Goal: Task Accomplishment & Management: Complete application form

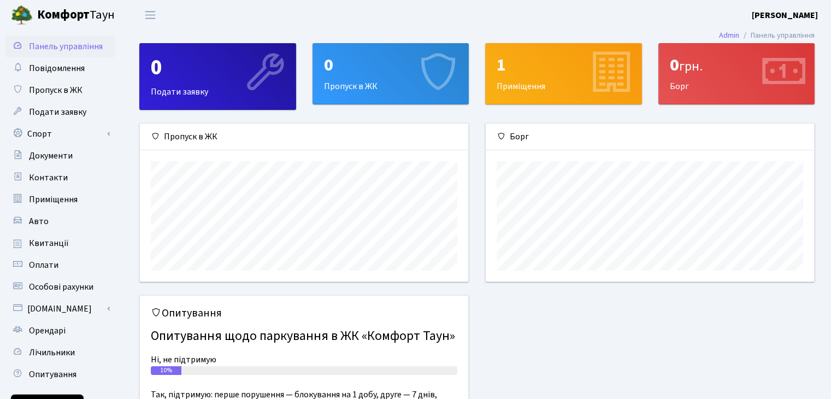
scroll to position [157, 328]
click at [375, 86] on div "0 Пропуск в ЖК" at bounding box center [391, 74] width 156 height 60
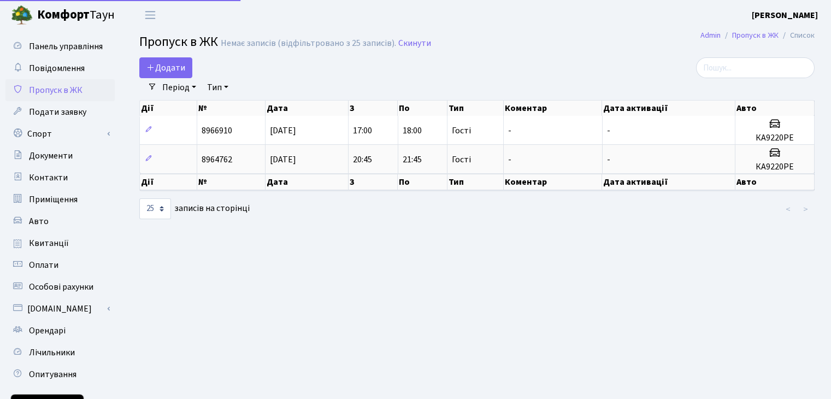
select select "25"
click at [184, 65] on span "Додати" at bounding box center [165, 68] width 39 height 12
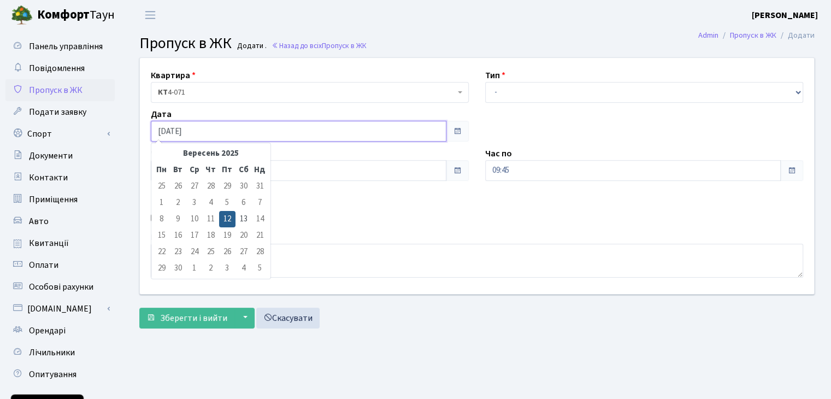
click at [344, 129] on input "12.09.2025" at bounding box center [299, 131] width 296 height 21
click at [240, 216] on td "13" at bounding box center [243, 219] width 16 height 16
type input "[DATE]"
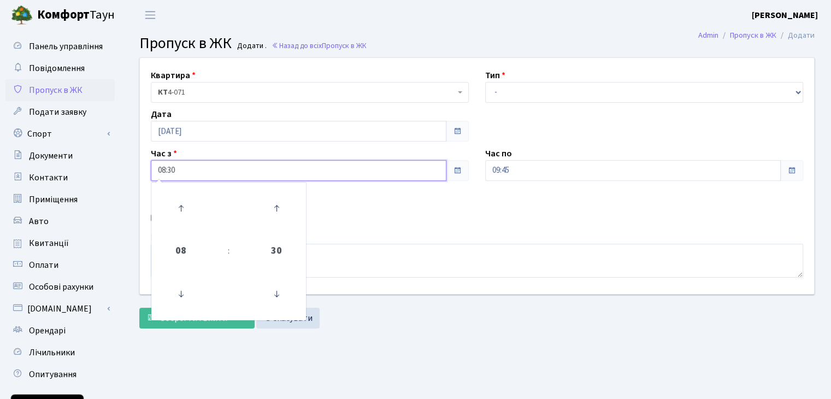
click at [284, 169] on input "08:30" at bounding box center [299, 170] width 296 height 21
click at [181, 295] on icon at bounding box center [181, 294] width 30 height 30
click at [182, 209] on icon at bounding box center [181, 208] width 30 height 30
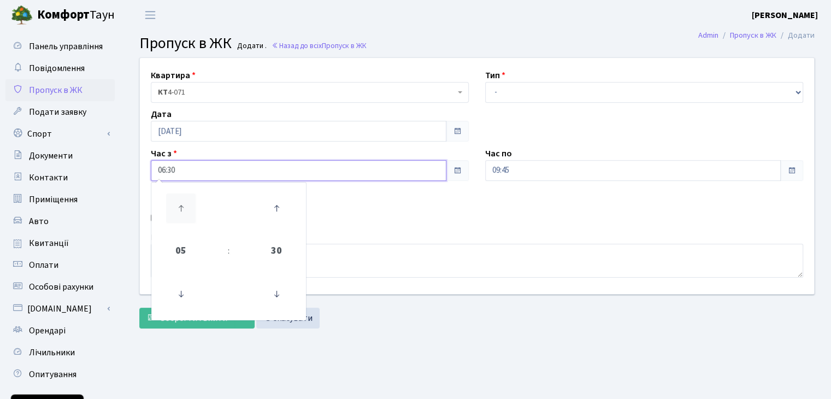
click at [182, 209] on icon at bounding box center [181, 208] width 30 height 30
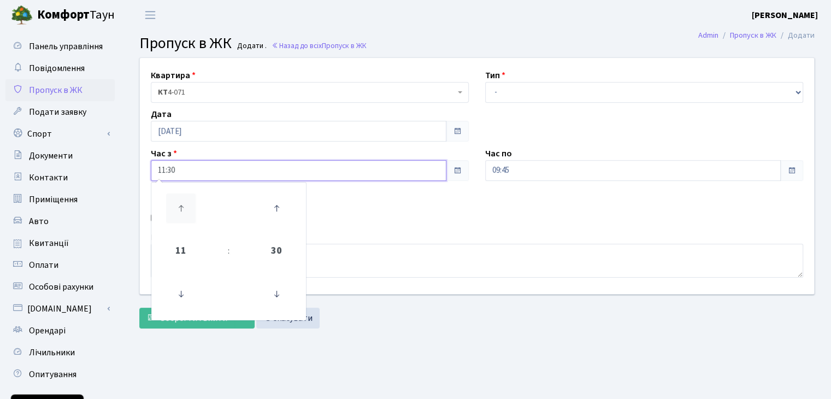
click at [182, 209] on icon at bounding box center [181, 208] width 30 height 30
click at [180, 293] on icon at bounding box center [181, 294] width 30 height 30
click at [181, 204] on icon at bounding box center [181, 208] width 30 height 30
click at [181, 299] on icon at bounding box center [181, 294] width 30 height 30
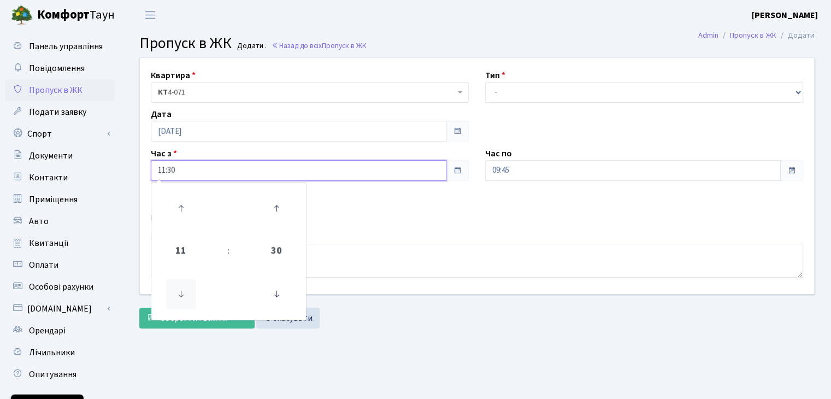
type input "10:30"
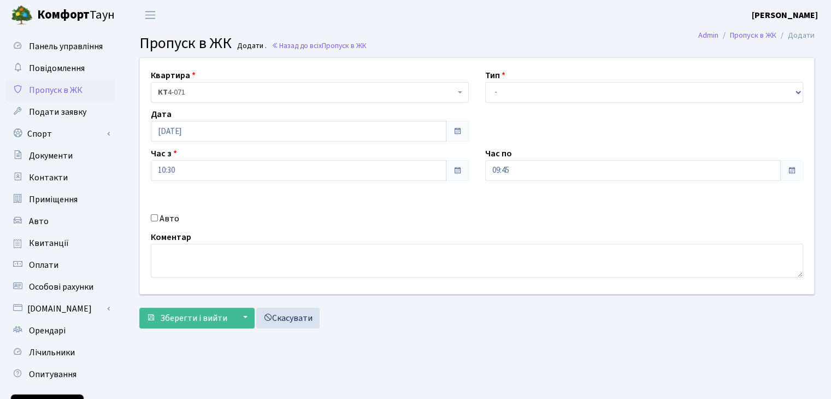
click at [476, 229] on div "Квартира <b>КТ</b>&nbsp;&nbsp;&nbsp;&nbsp;4-071 КТ 4-071 Тип - Доставка Таксі Г…" at bounding box center [477, 176] width 691 height 236
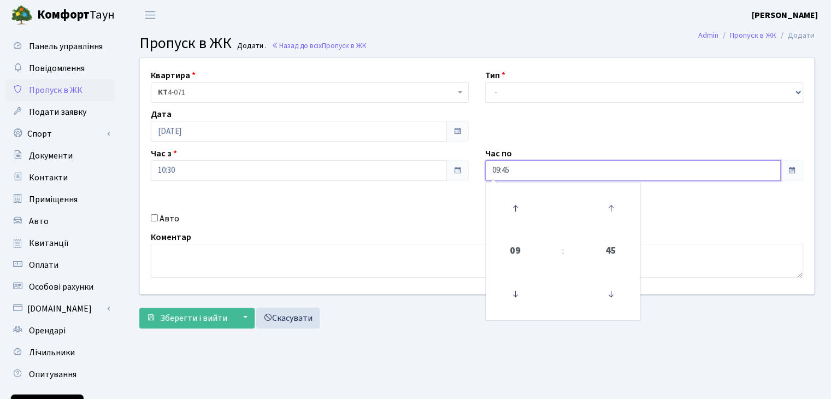
click at [570, 168] on input "09:45" at bounding box center [633, 170] width 296 height 21
click at [515, 209] on icon at bounding box center [515, 208] width 30 height 30
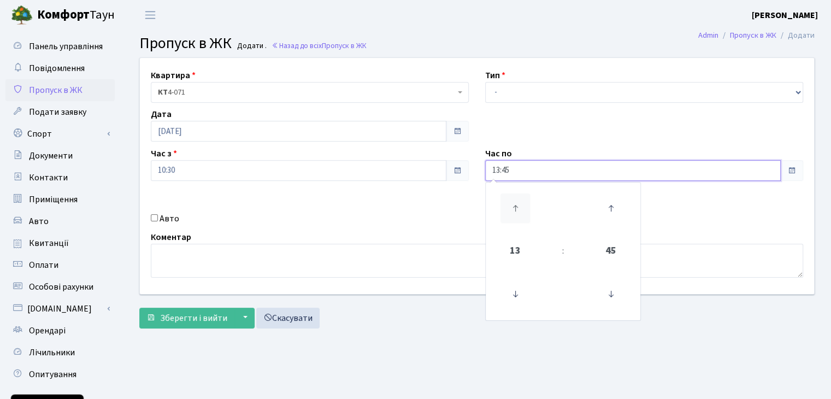
click at [515, 209] on icon at bounding box center [515, 208] width 30 height 30
click at [515, 298] on icon at bounding box center [515, 294] width 30 height 30
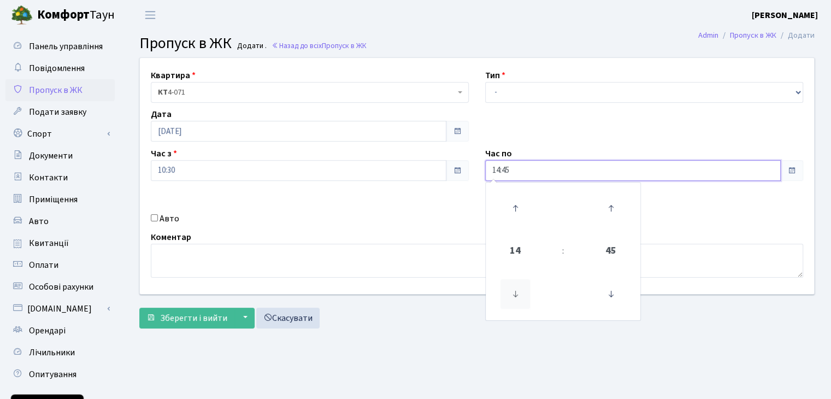
click at [515, 298] on icon at bounding box center [515, 294] width 30 height 30
type input "13:45"
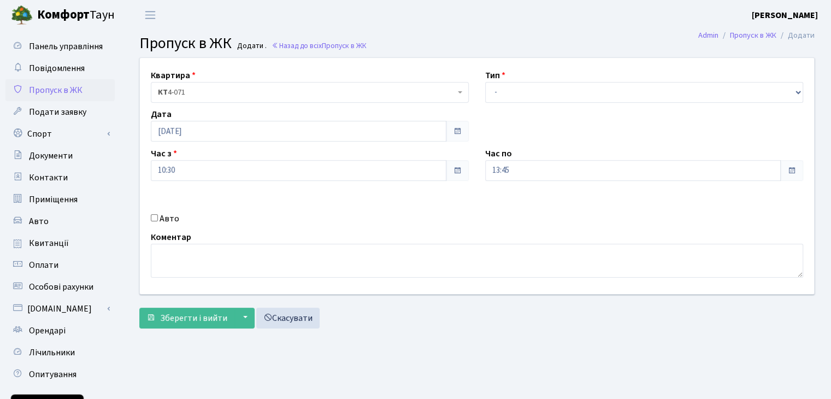
click at [414, 234] on div "Коментар" at bounding box center [477, 254] width 669 height 47
click at [147, 219] on div "Авто" at bounding box center [310, 218] width 334 height 13
click at [154, 217] on input "Авто" at bounding box center [154, 217] width 7 height 7
checkbox input "true"
click at [574, 88] on select "- Доставка Таксі Гості Сервіс" at bounding box center [644, 92] width 318 height 21
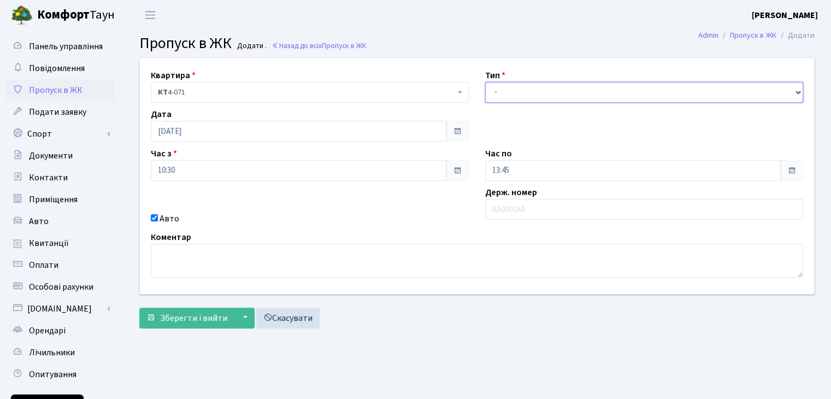
select select "18"
click at [485, 82] on select "- Доставка Таксі Гості Сервіс" at bounding box center [644, 92] width 318 height 21
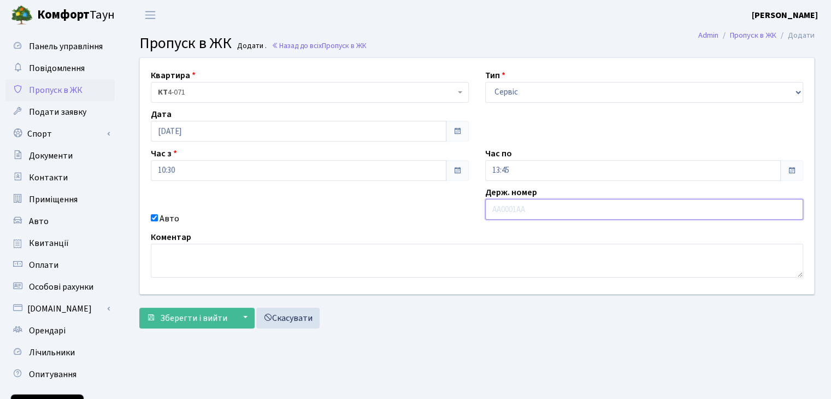
click at [543, 207] on input "text" at bounding box center [644, 209] width 318 height 21
type input "СА8272АК"
click at [378, 216] on div "Авто" at bounding box center [310, 218] width 334 height 13
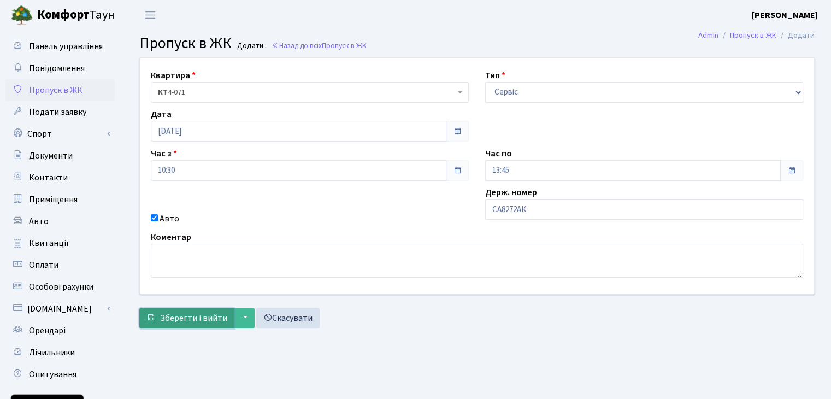
click at [213, 324] on button "Зберегти і вийти" at bounding box center [186, 318] width 95 height 21
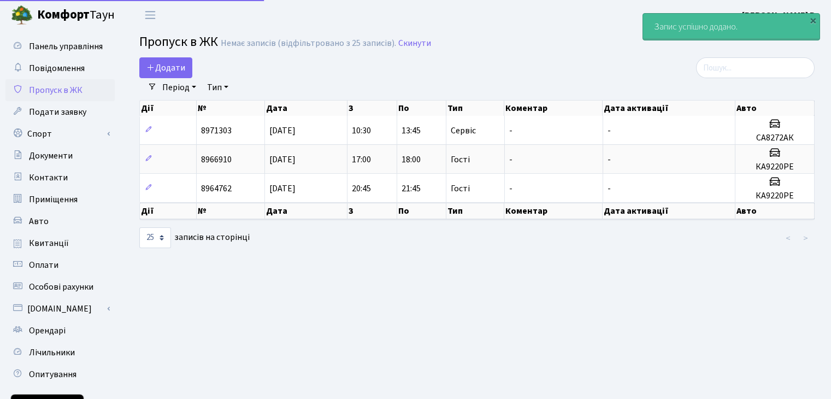
select select "25"
